Goal: Task Accomplishment & Management: Use online tool/utility

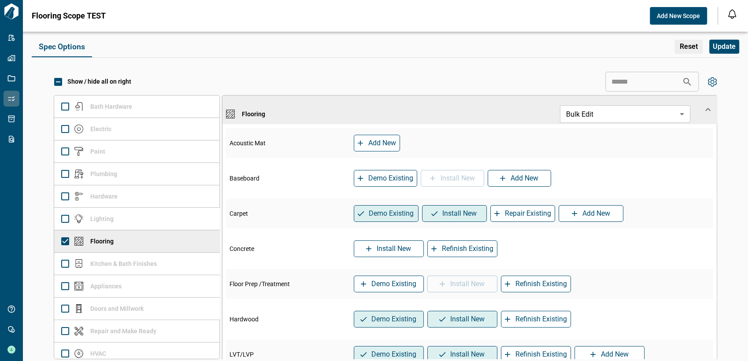
scroll to position [95, 0]
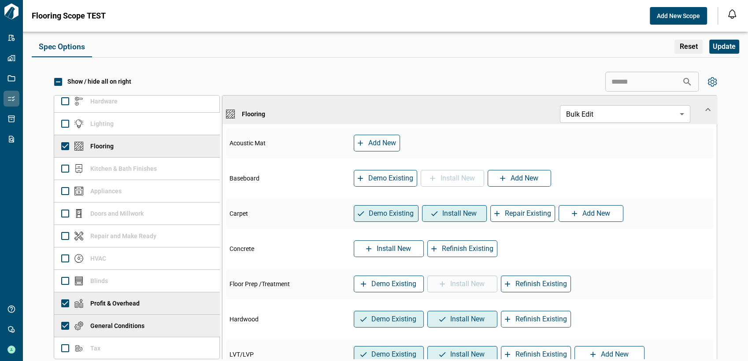
click at [290, 59] on div "Spec Options Reset Update Show / hide all on right ​ Bath Hardware Electric Pai…" at bounding box center [385, 204] width 707 height 337
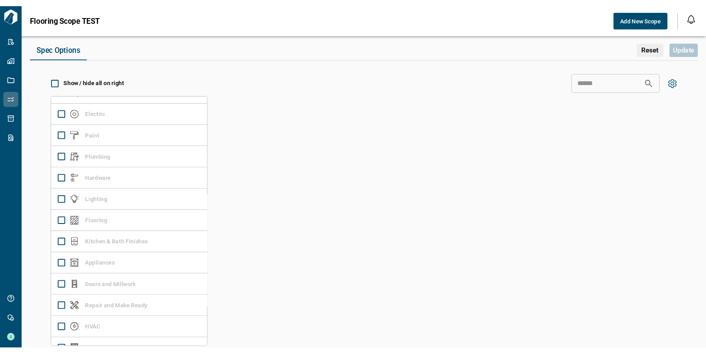
scroll to position [0, 0]
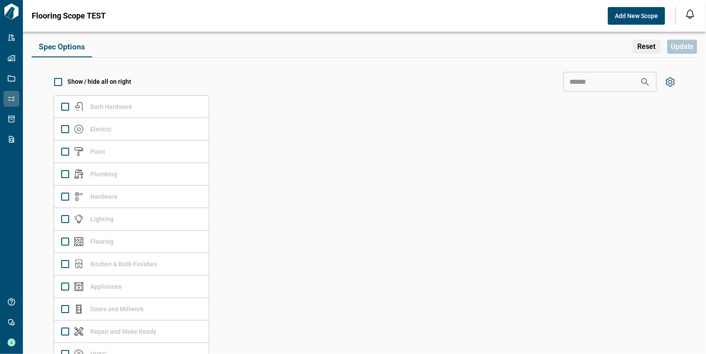
drag, startPoint x: 181, startPoint y: 24, endPoint x: 177, endPoint y: 21, distance: 5.4
click at [181, 24] on div "Flooring Scope TEST Add New Scope" at bounding box center [348, 16] width 633 height 18
